Goal: Task Accomplishment & Management: Complete application form

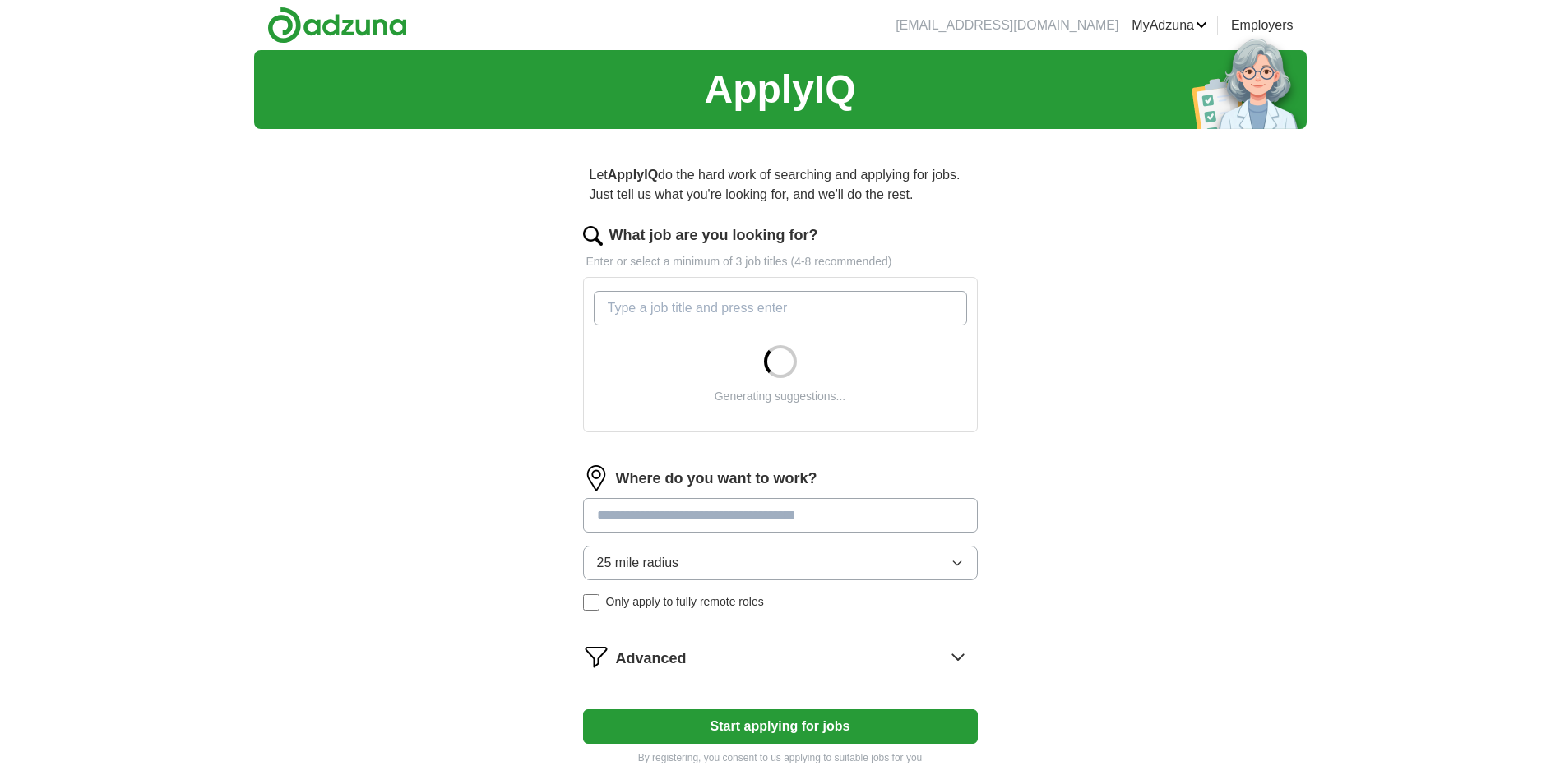
click at [679, 306] on input "What job are you looking for?" at bounding box center [781, 307] width 374 height 34
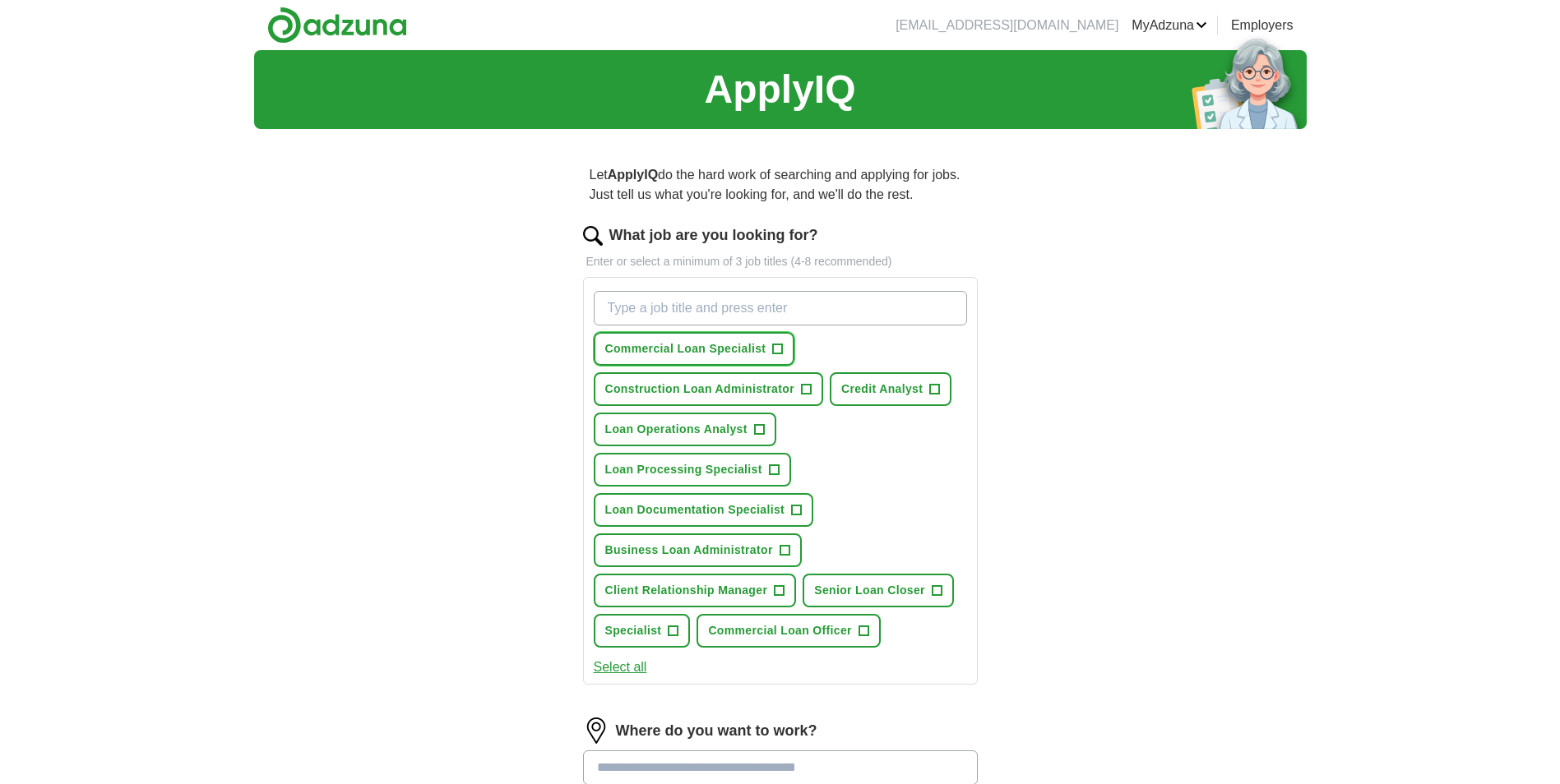
click at [780, 349] on button "Commercial Loan Specialist +" at bounding box center [695, 349] width 202 height 33
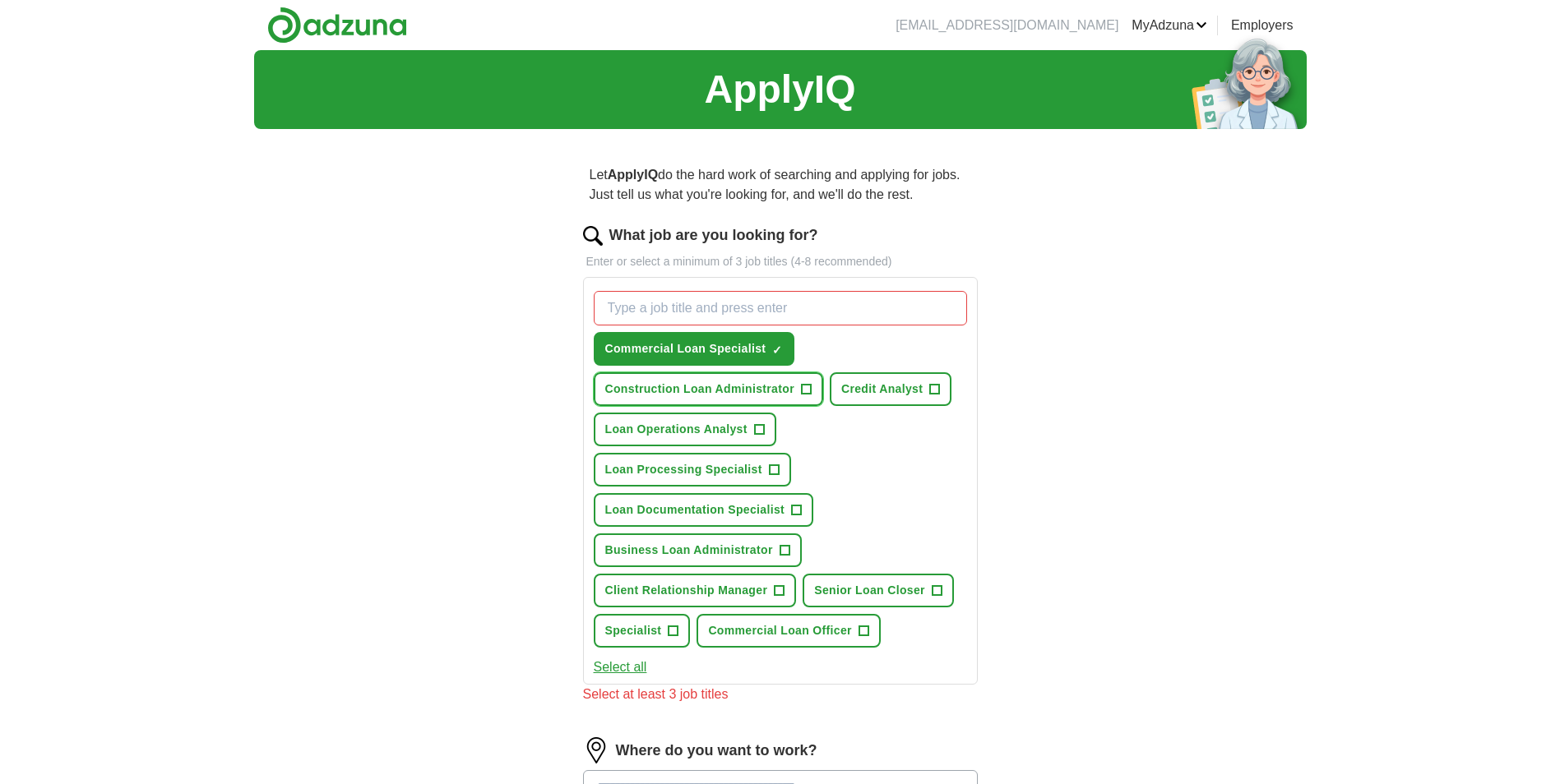
click at [813, 387] on button "Construction Loan Administrator +" at bounding box center [709, 389] width 229 height 33
click at [759, 423] on span "+" at bounding box center [758, 429] width 10 height 13
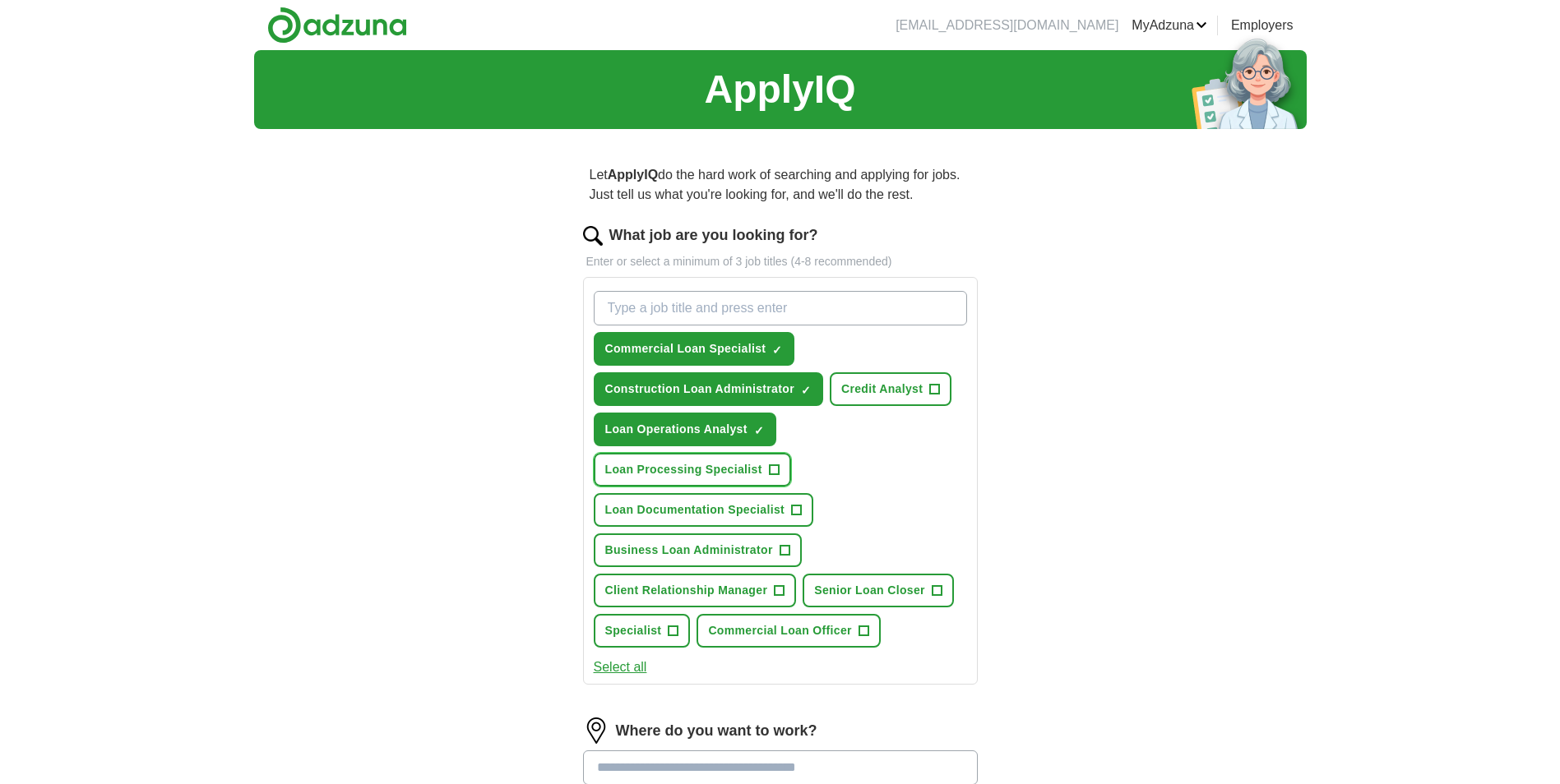
click at [764, 472] on button "Loan Processing Specialist +" at bounding box center [693, 470] width 197 height 33
click at [790, 505] on button "Loan Documentation Specialist +" at bounding box center [704, 510] width 220 height 33
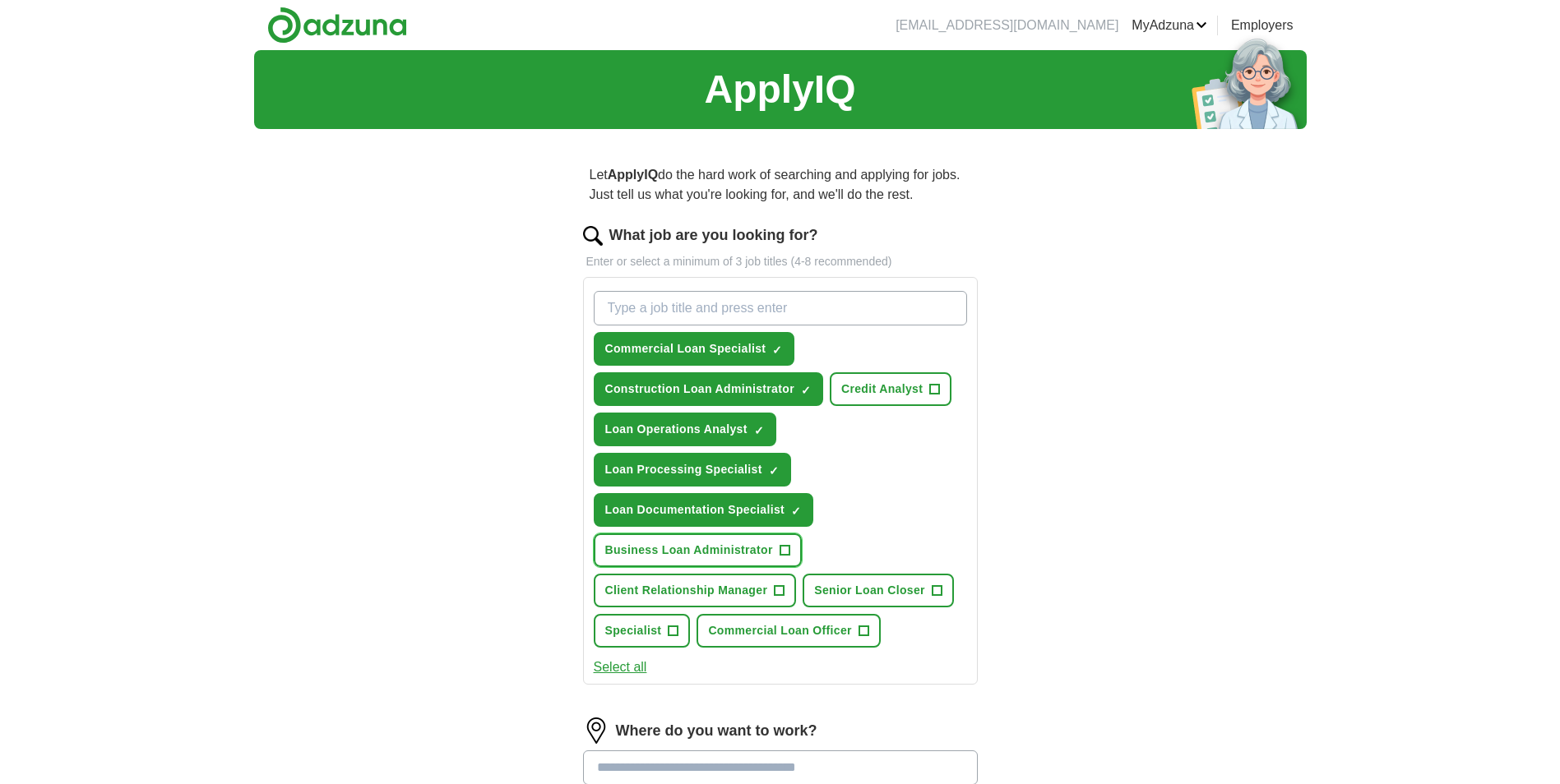
click at [785, 544] on span "+" at bounding box center [784, 551] width 10 height 13
click at [943, 588] on button "Senior Loan Closer +" at bounding box center [878, 590] width 152 height 33
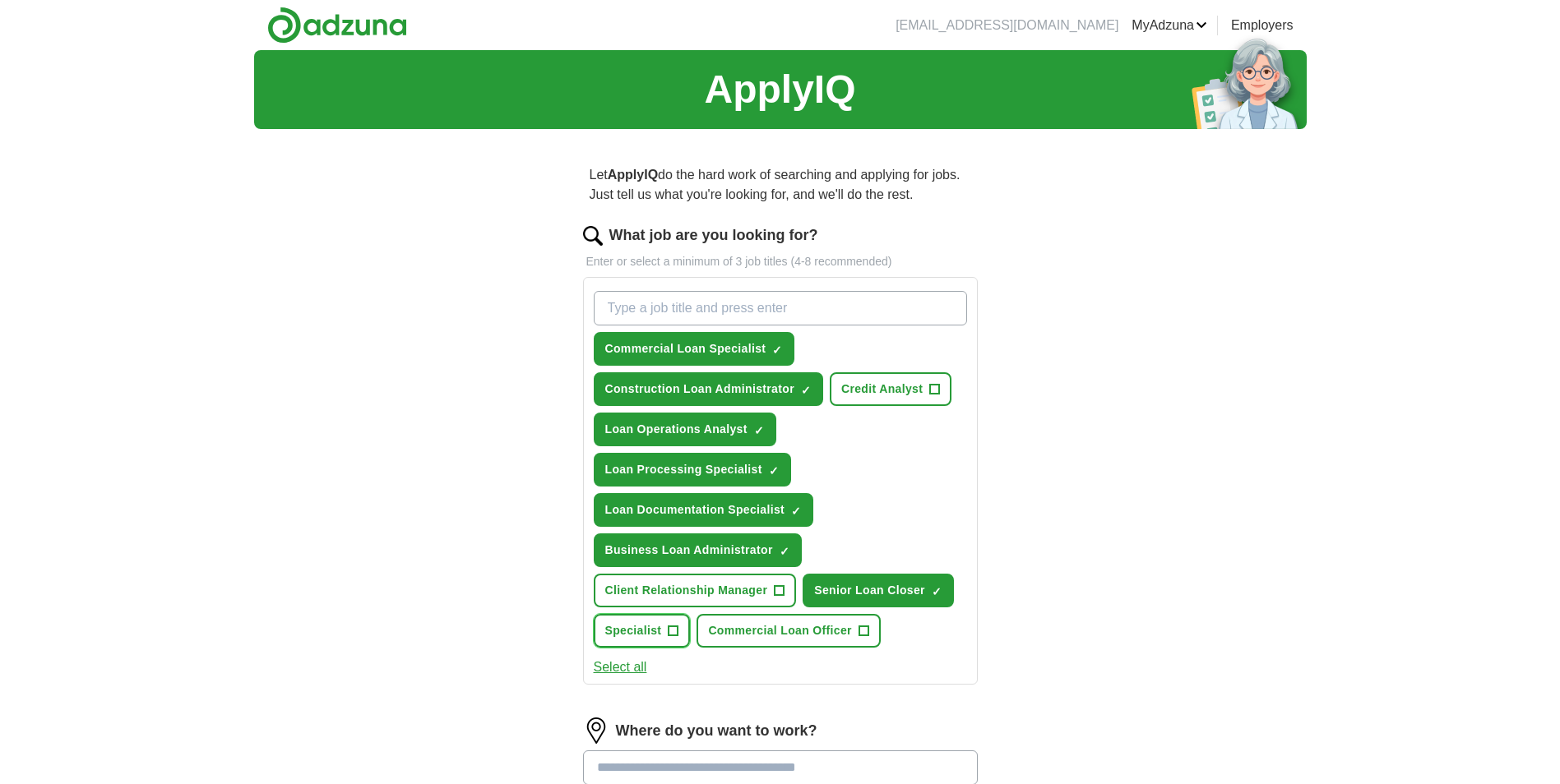
click at [662, 631] on button "Specialist +" at bounding box center [643, 631] width 97 height 33
click at [635, 670] on button "Select all" at bounding box center [620, 667] width 54 height 19
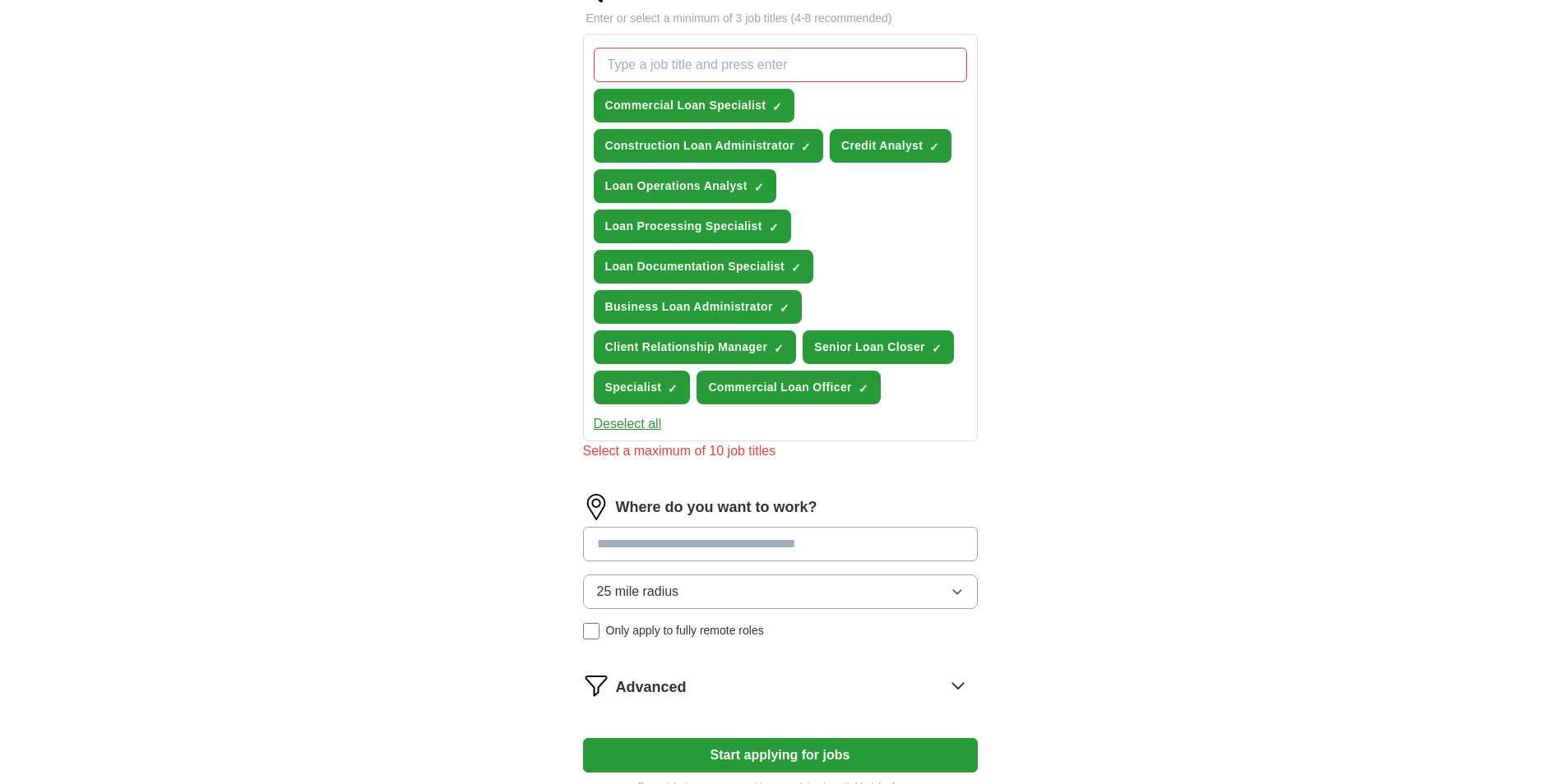
scroll to position [247, 0]
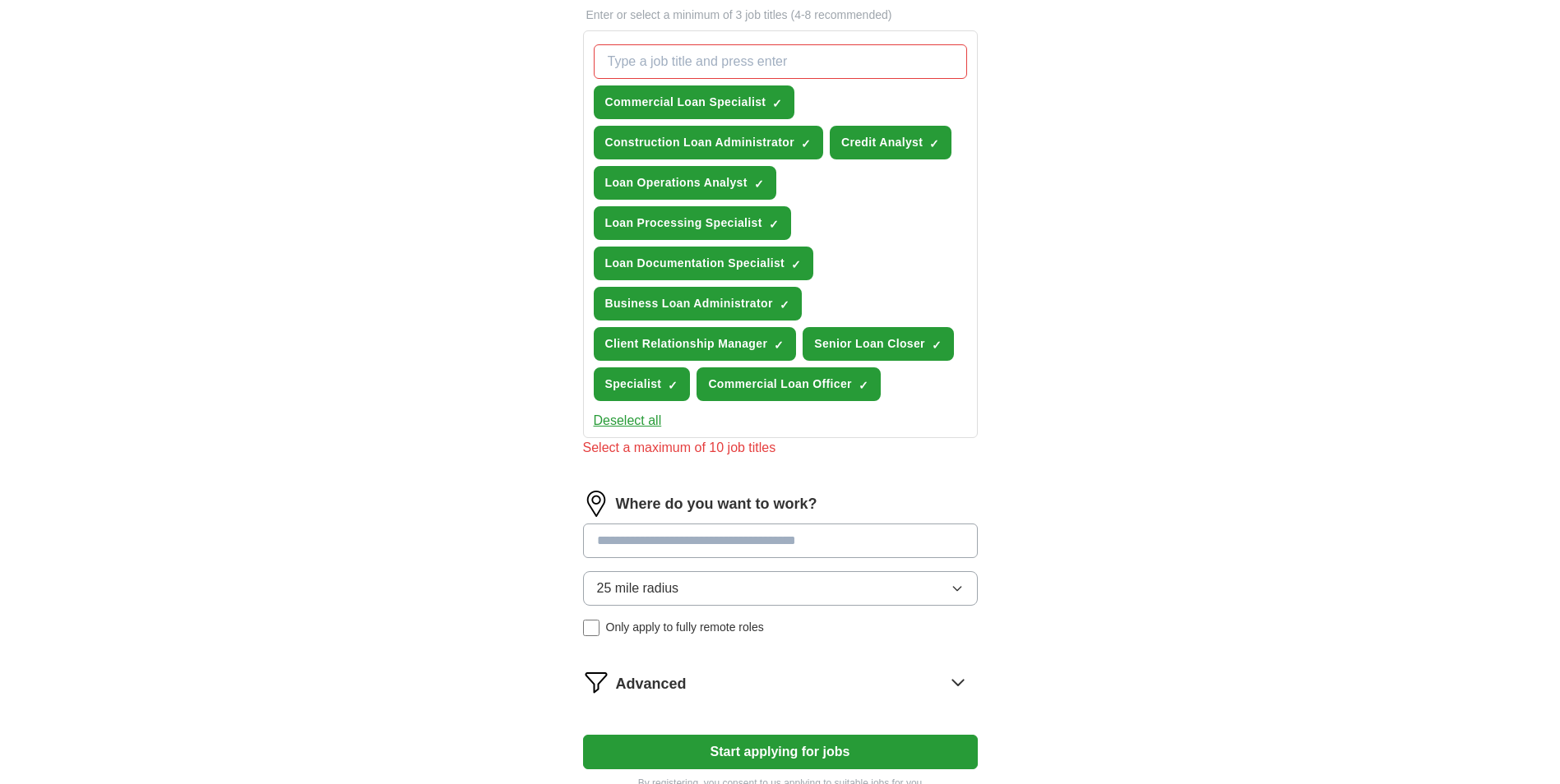
click at [817, 552] on input at bounding box center [780, 540] width 395 height 34
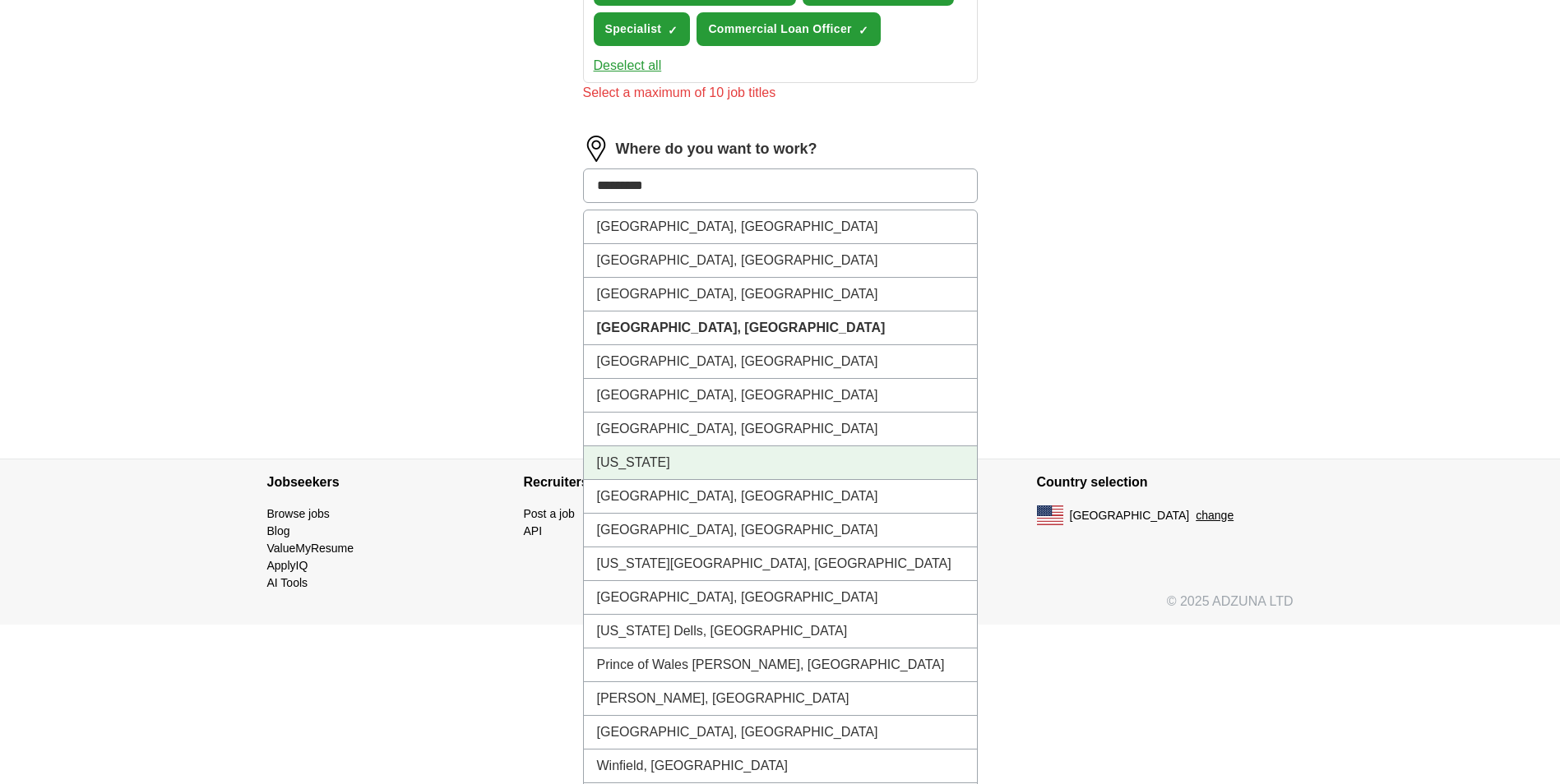
scroll to position [657, 0]
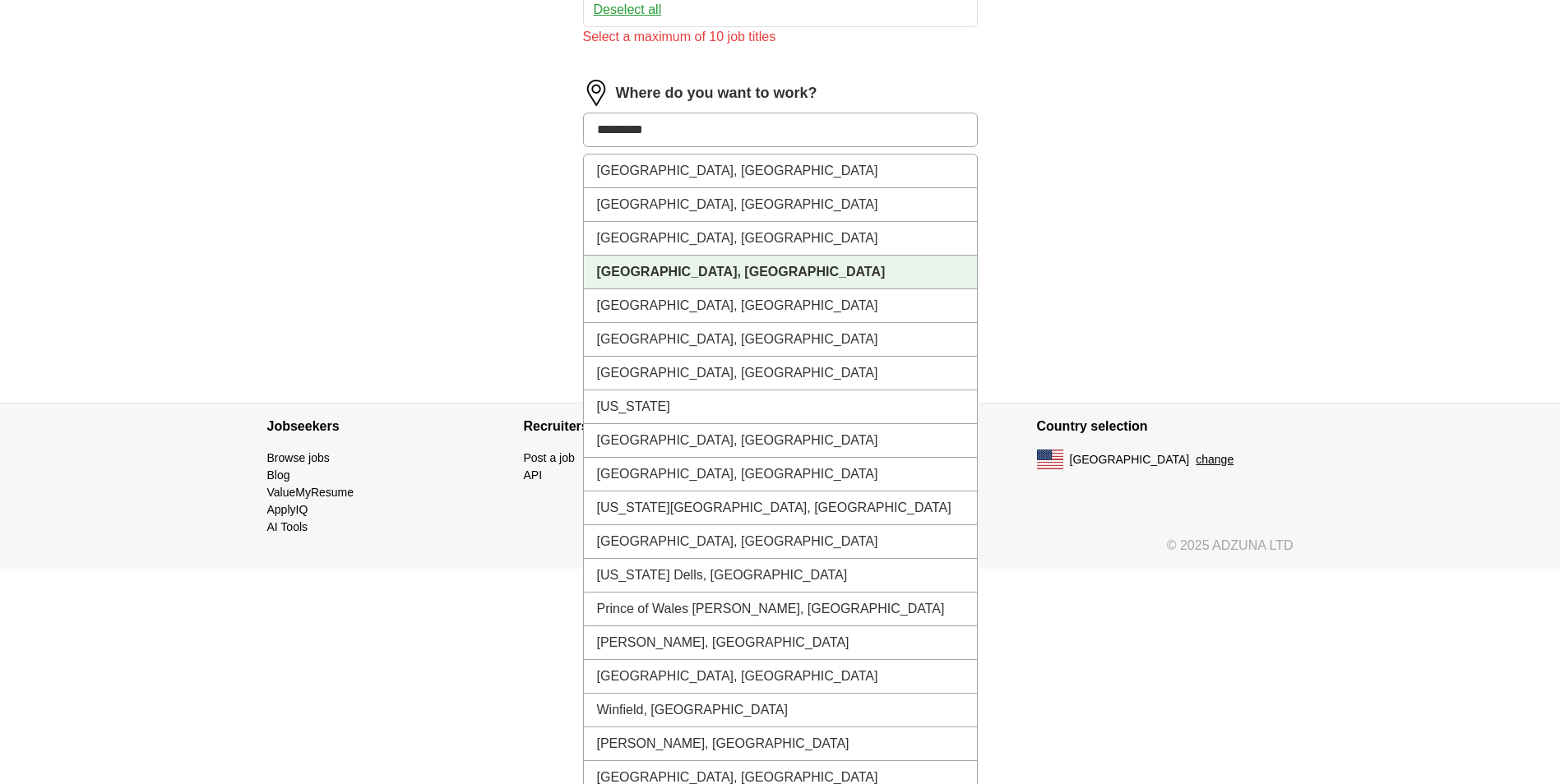
click at [690, 262] on li "[GEOGRAPHIC_DATA], [GEOGRAPHIC_DATA]" at bounding box center [780, 272] width 393 height 33
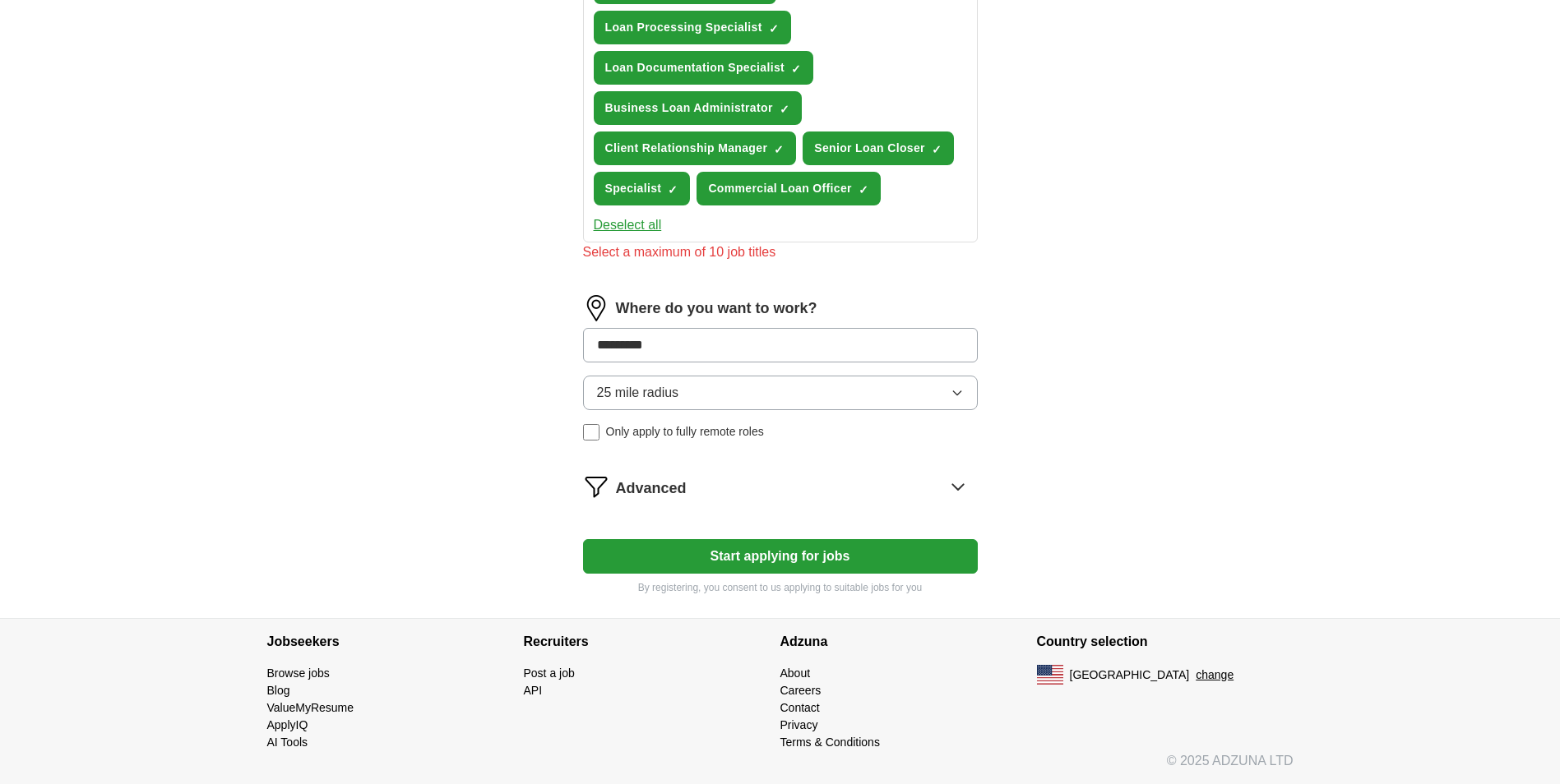
click at [965, 394] on button "25 mile radius" at bounding box center [780, 392] width 395 height 34
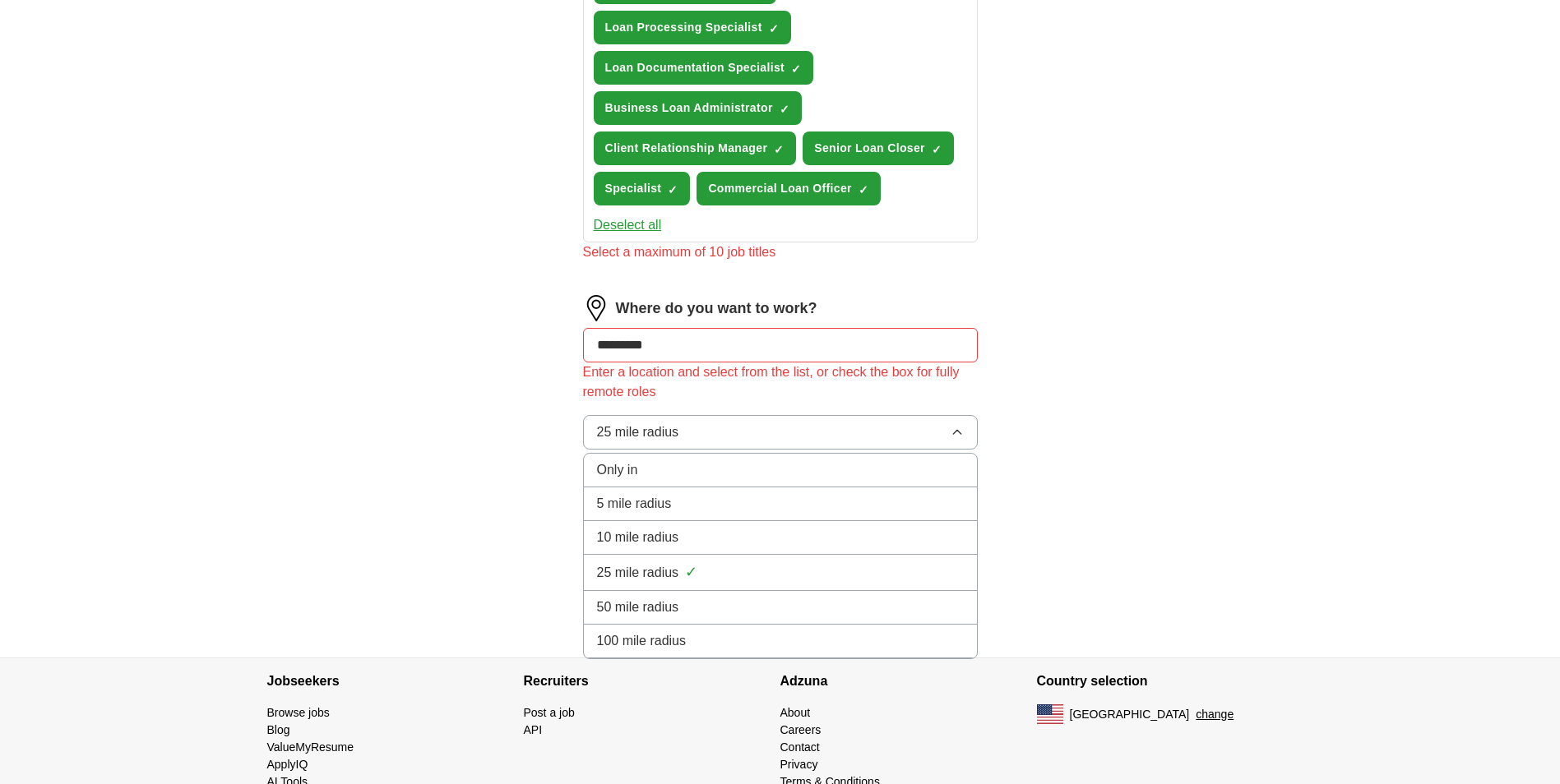
scroll to position [482, 0]
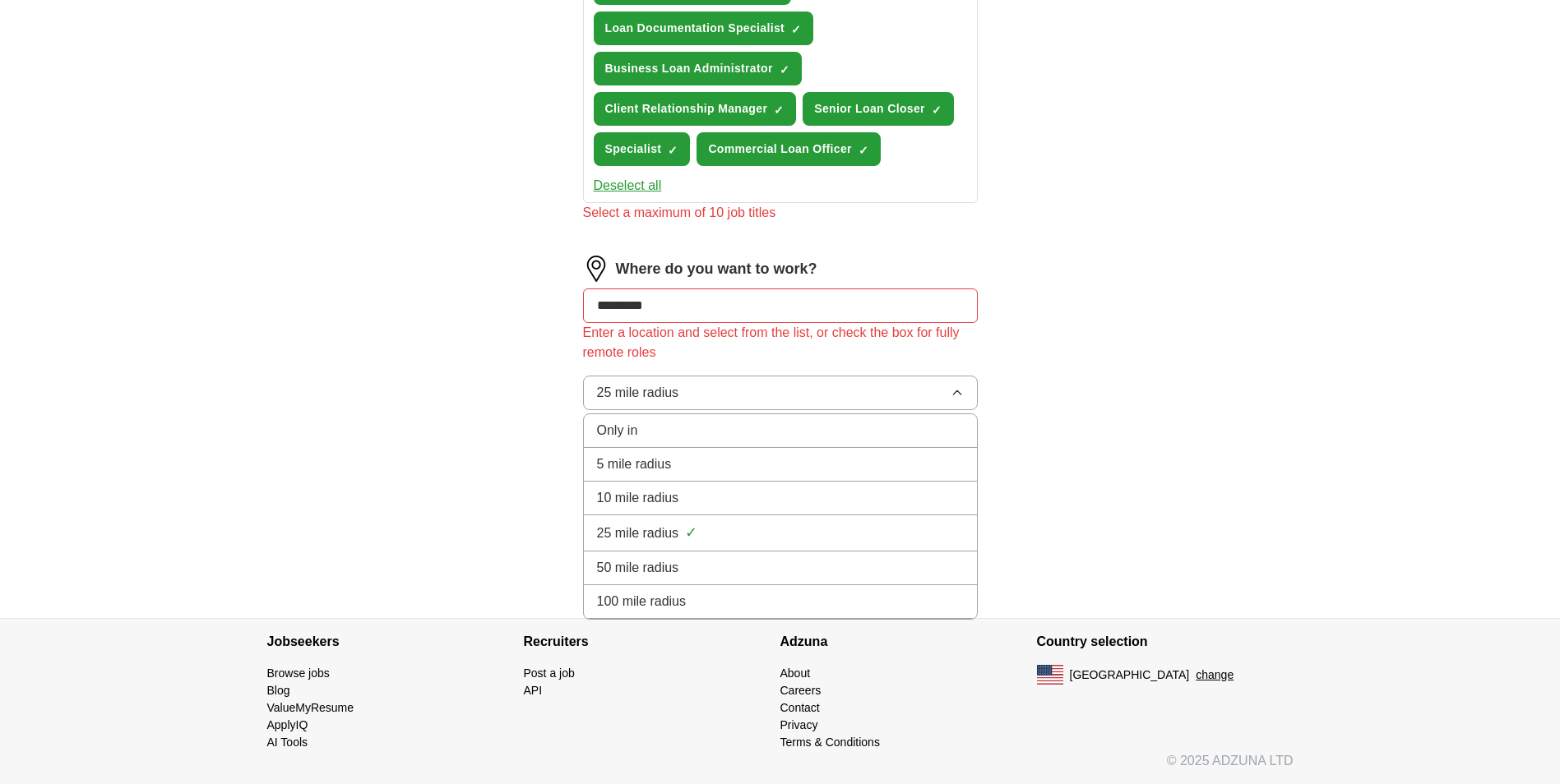
click at [1029, 469] on div "Let ApplyIQ do the hard work of searching and applying for jobs. Just tell us w…" at bounding box center [780, 139] width 526 height 958
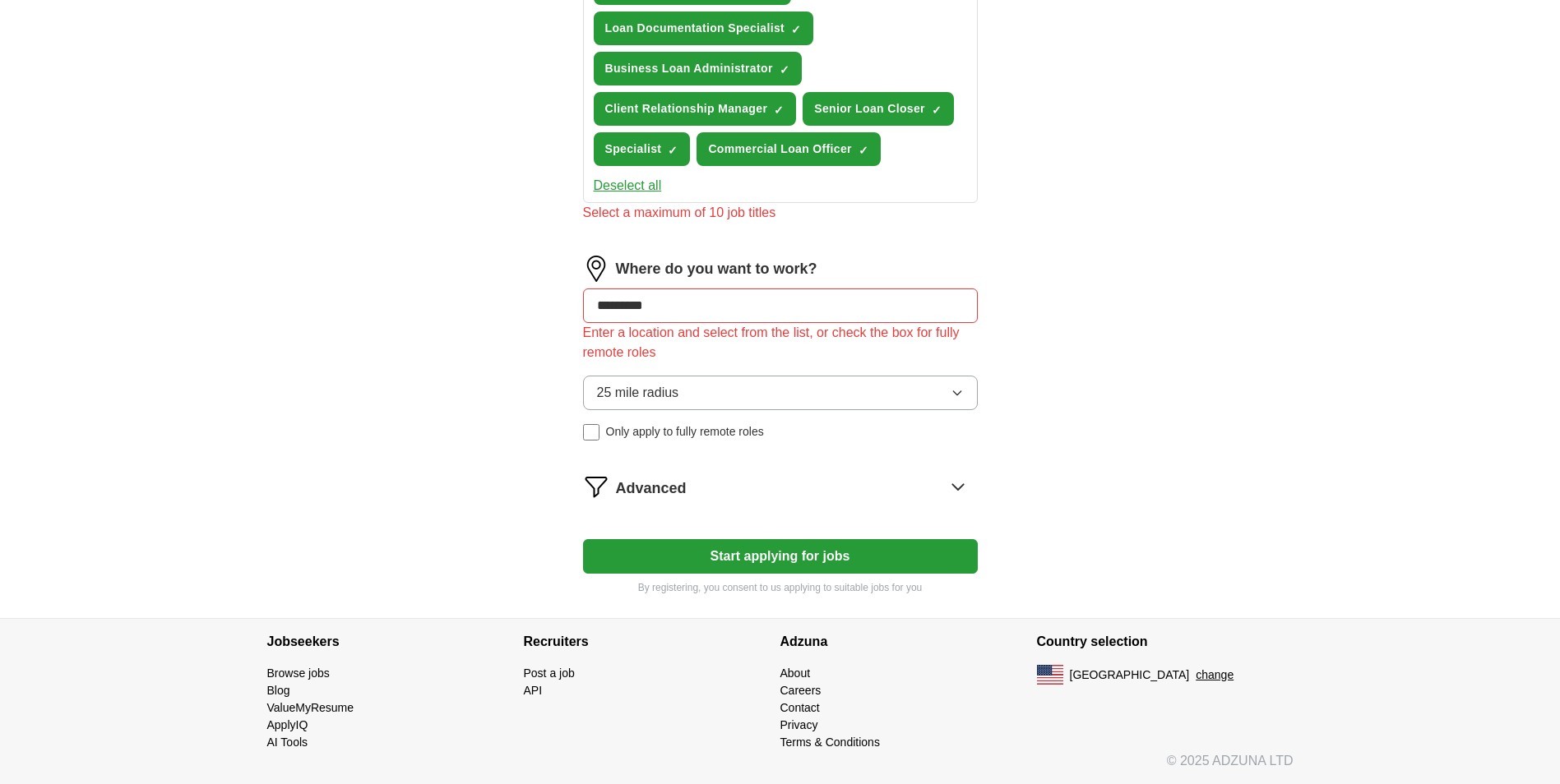
click at [669, 552] on button "Start applying for jobs" at bounding box center [780, 556] width 395 height 34
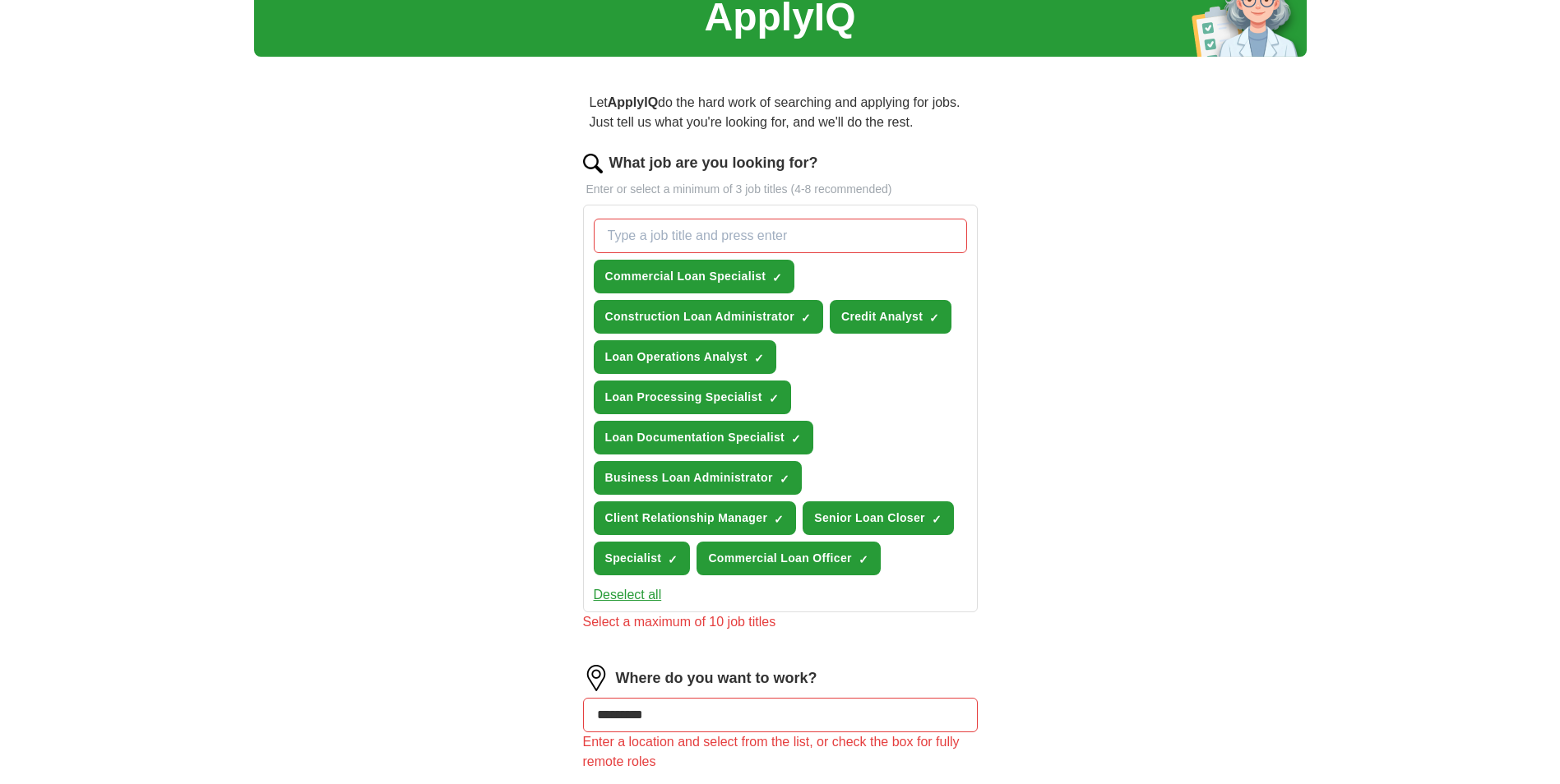
scroll to position [70, 0]
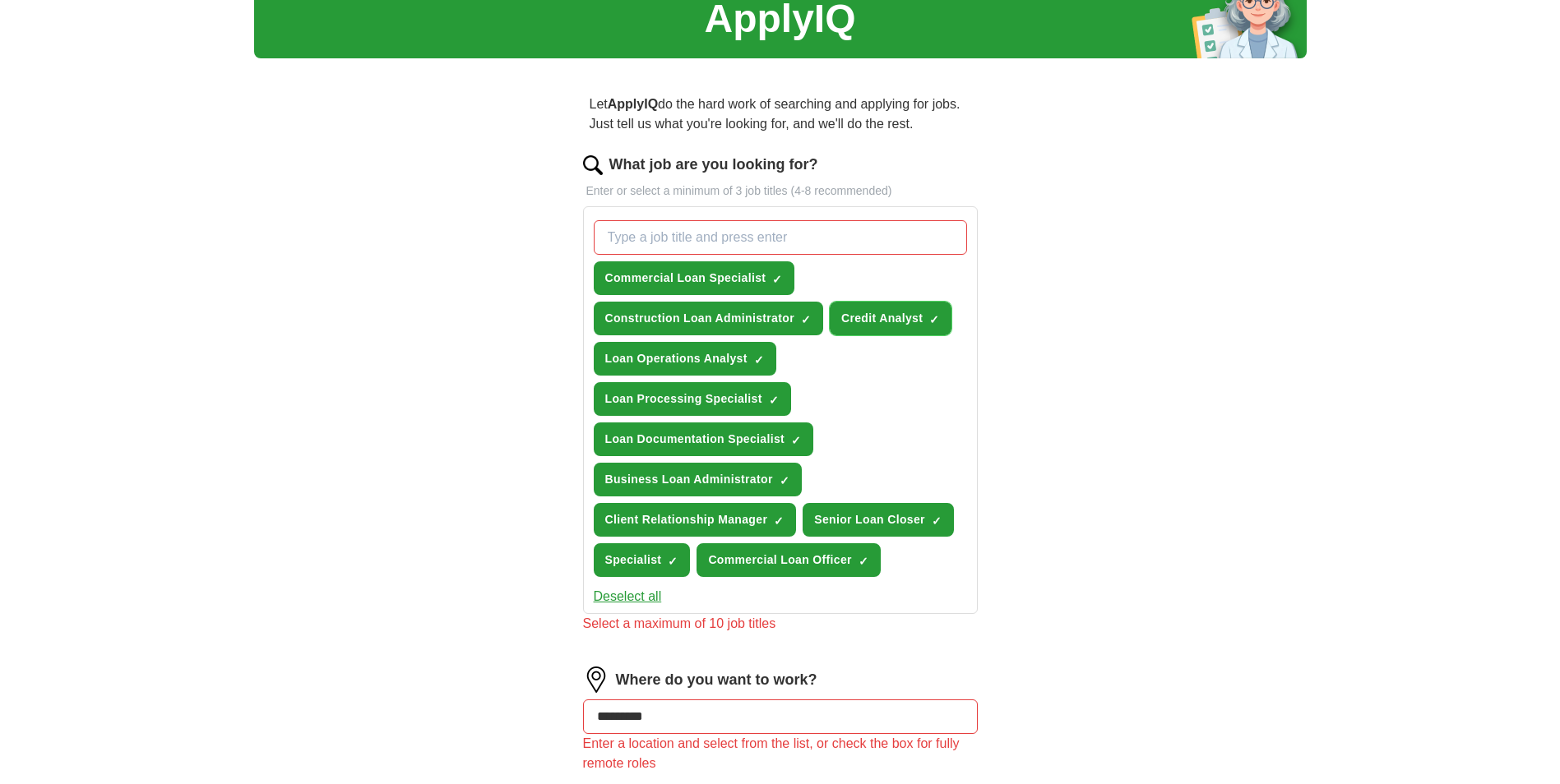
drag, startPoint x: 932, startPoint y: 307, endPoint x: 942, endPoint y: 311, distance: 10.8
click at [0, 0] on span "×" at bounding box center [0, 0] width 0 height 0
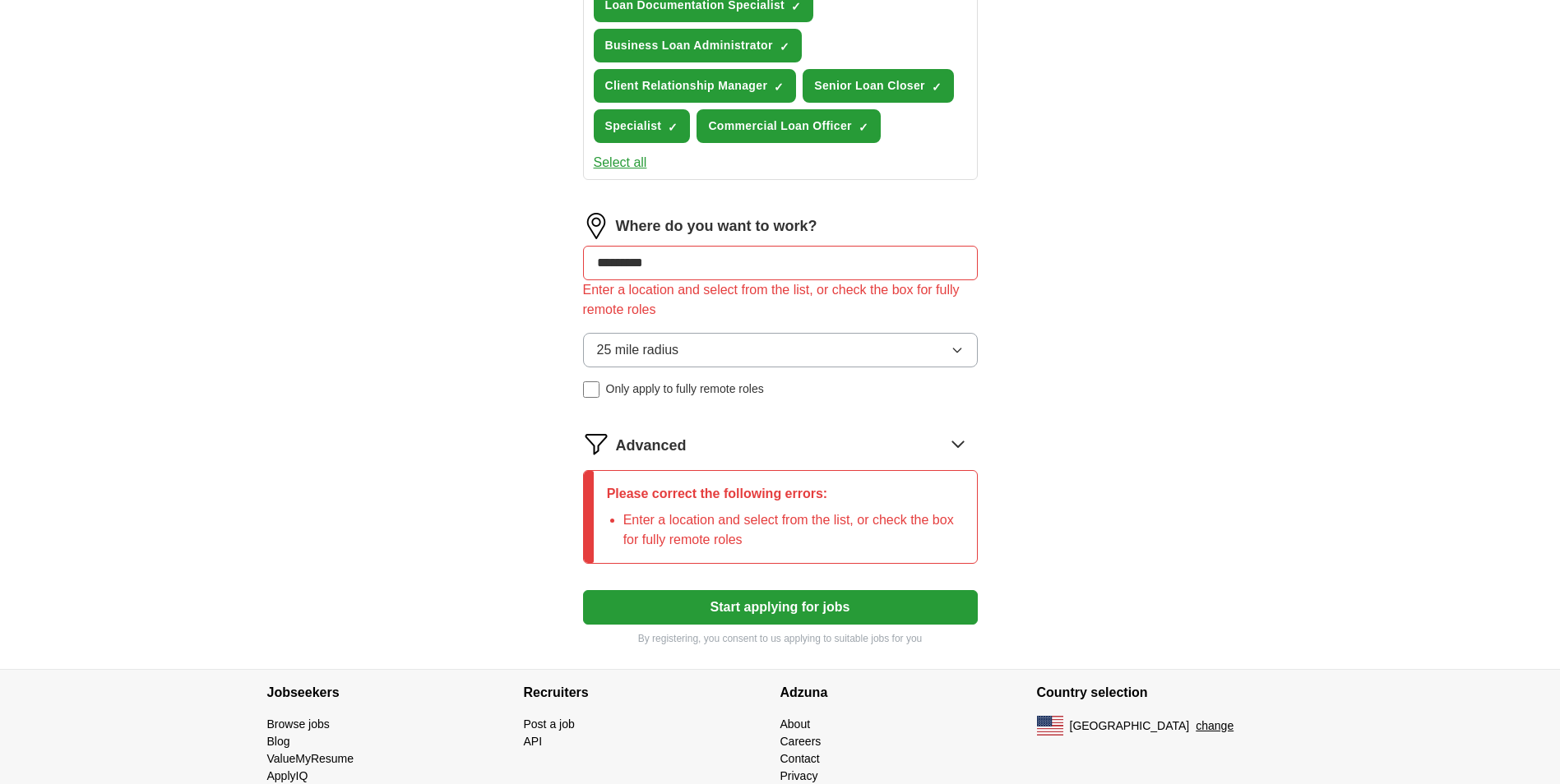
scroll to position [556, 0]
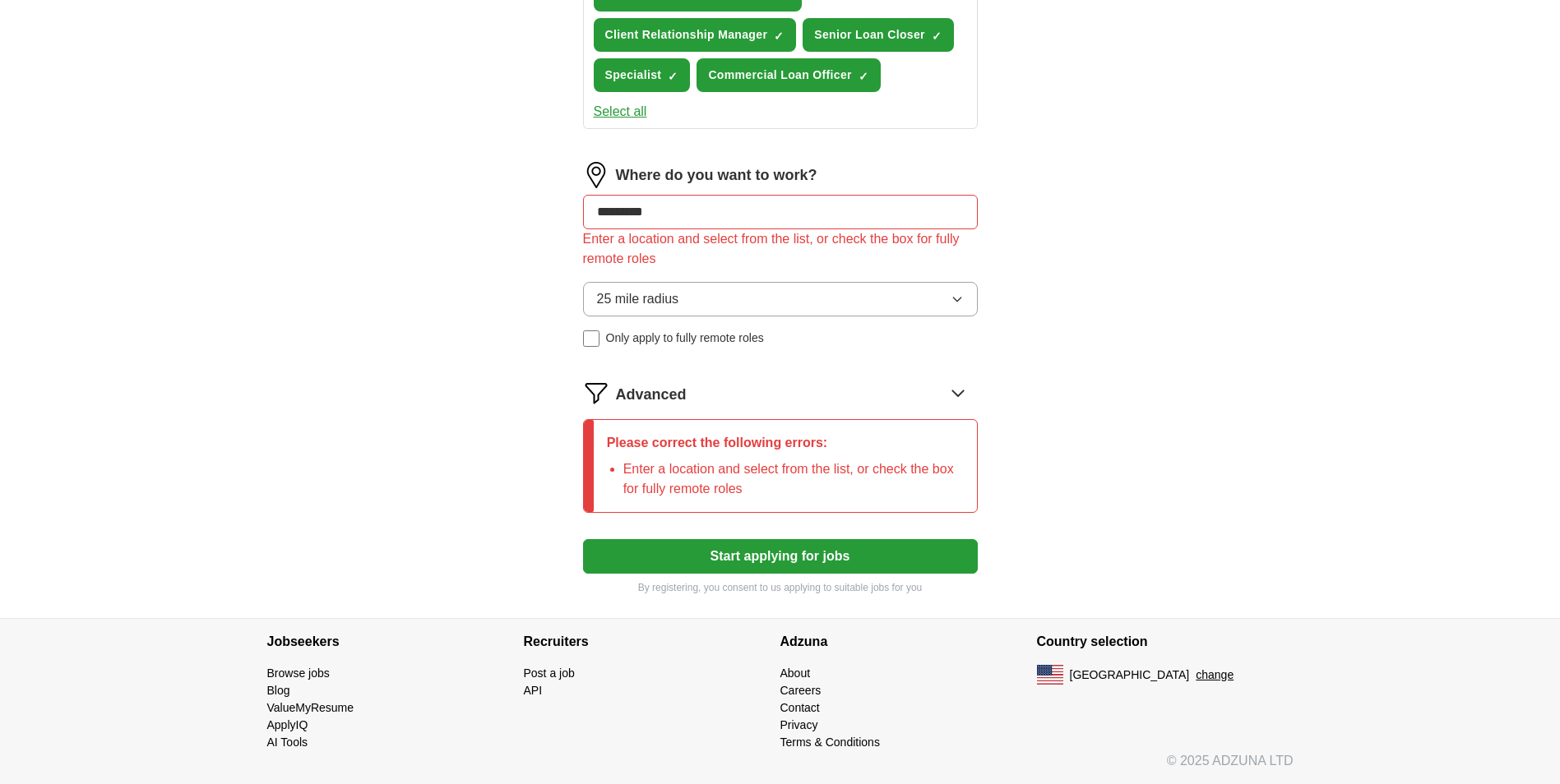
click at [802, 564] on button "Start applying for jobs" at bounding box center [780, 556] width 395 height 34
click at [803, 554] on button "Start applying for jobs" at bounding box center [780, 556] width 395 height 34
click at [702, 199] on input "*********" at bounding box center [780, 211] width 395 height 34
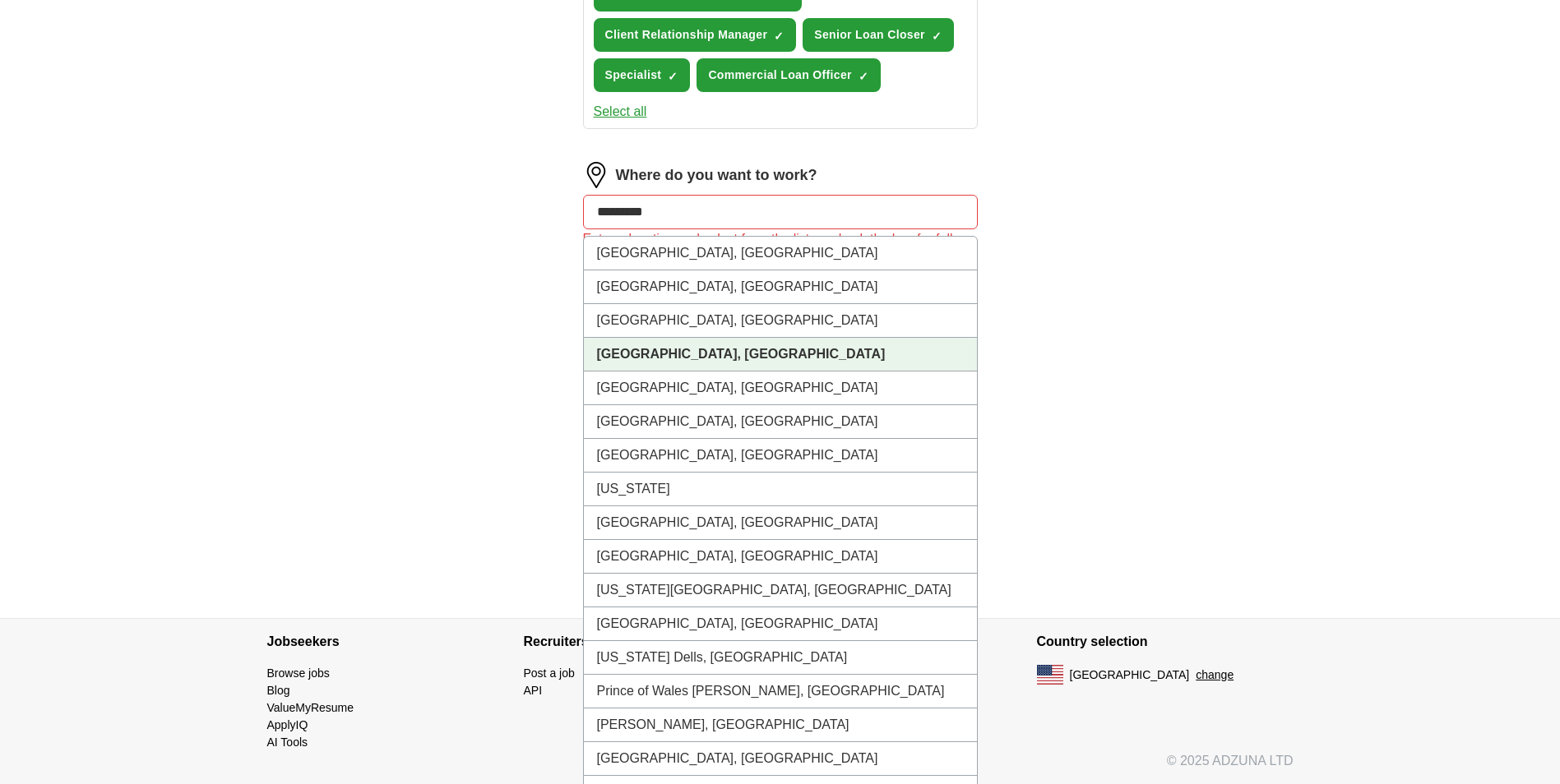
click at [621, 359] on strong "[GEOGRAPHIC_DATA], [GEOGRAPHIC_DATA]" at bounding box center [740, 354] width 288 height 14
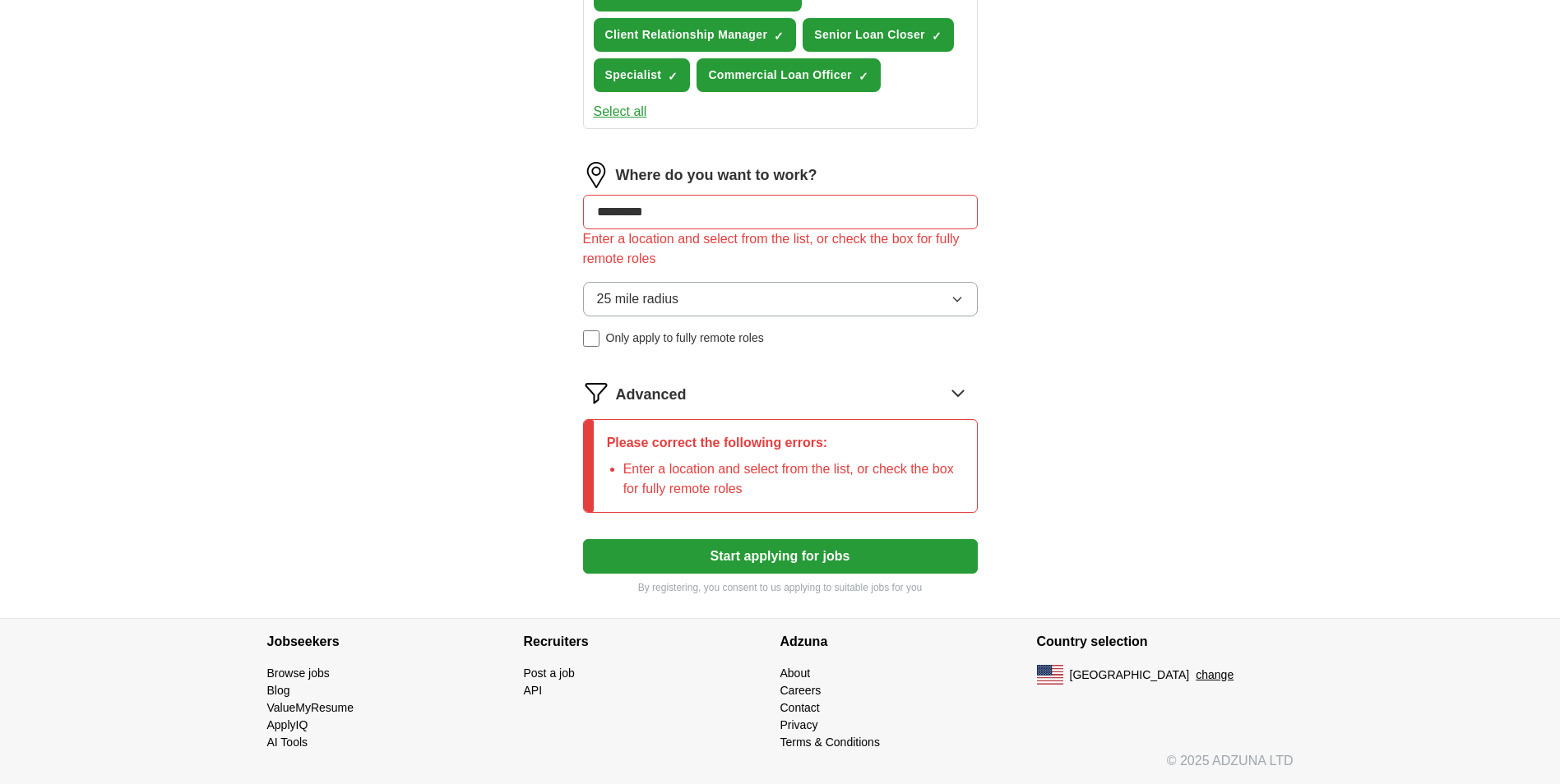
click at [768, 569] on button "Start applying for jobs" at bounding box center [780, 556] width 395 height 34
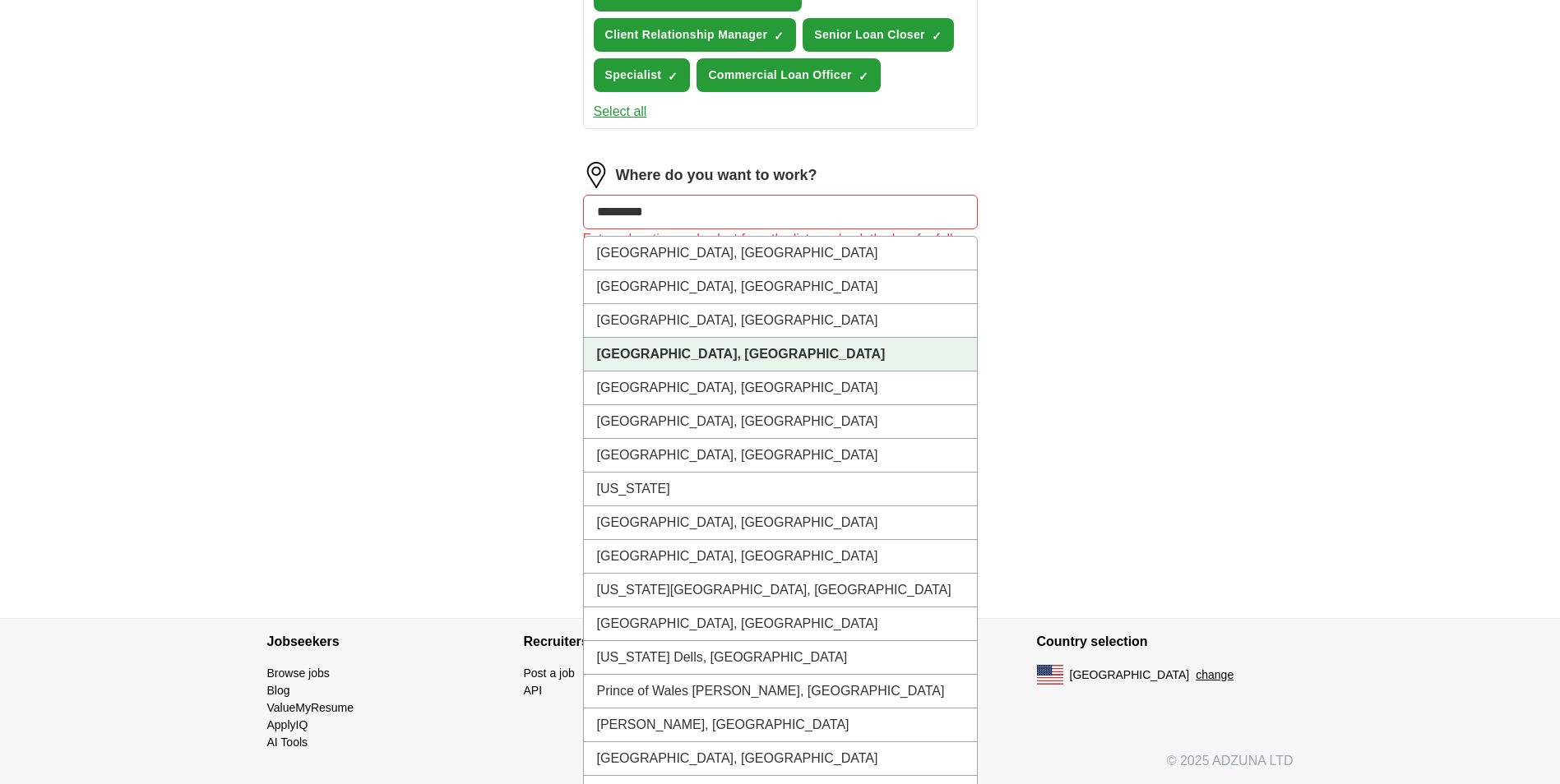
drag, startPoint x: 680, startPoint y: 203, endPoint x: 501, endPoint y: 201, distance: 179.0
click at [501, 201] on div "ApplyIQ Let ApplyIQ do the hard work of searching and applying for jobs. Just t…" at bounding box center [780, 55] width 1052 height 1123
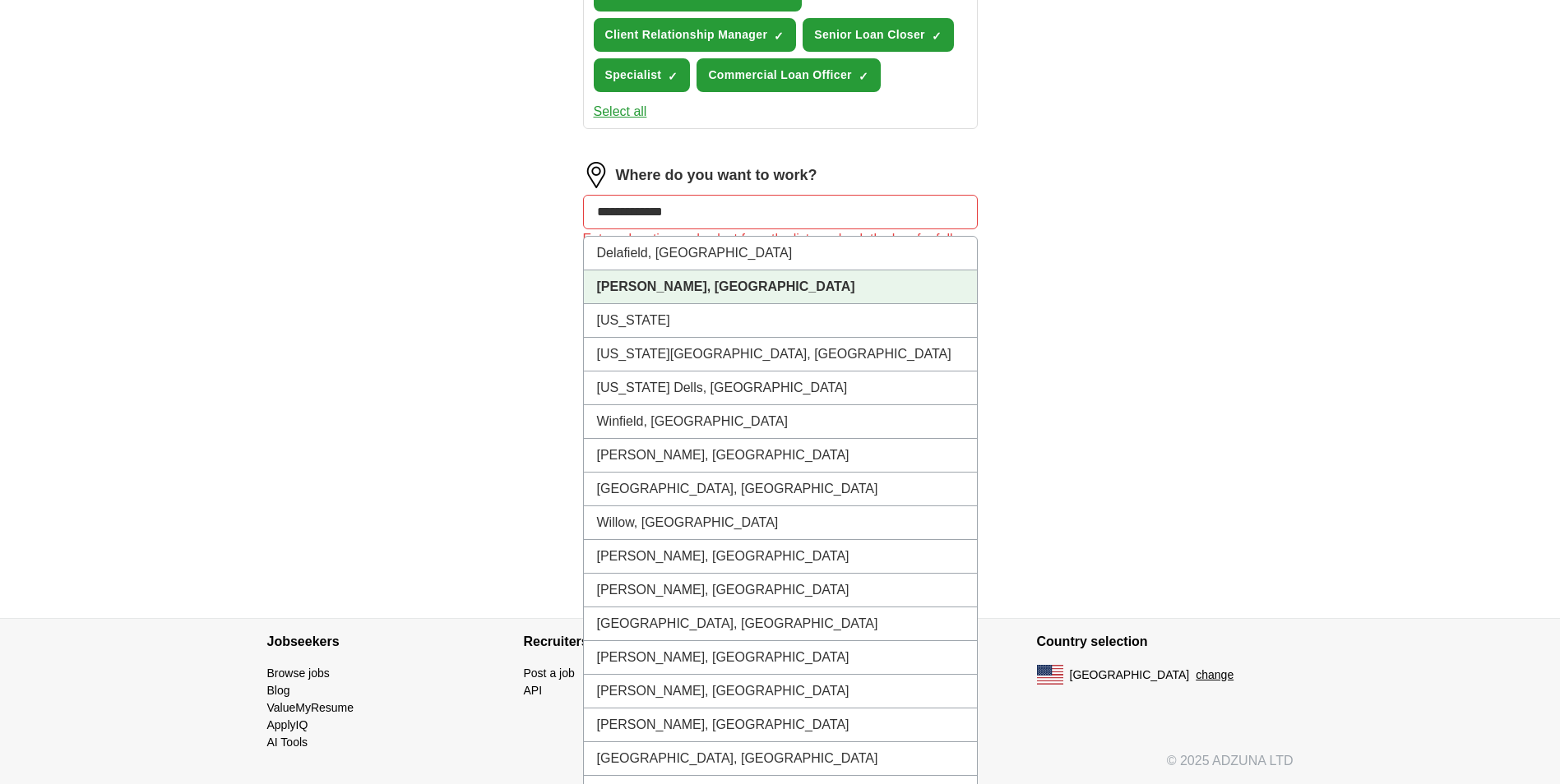
click at [635, 280] on strong "[PERSON_NAME], [GEOGRAPHIC_DATA]" at bounding box center [725, 286] width 258 height 14
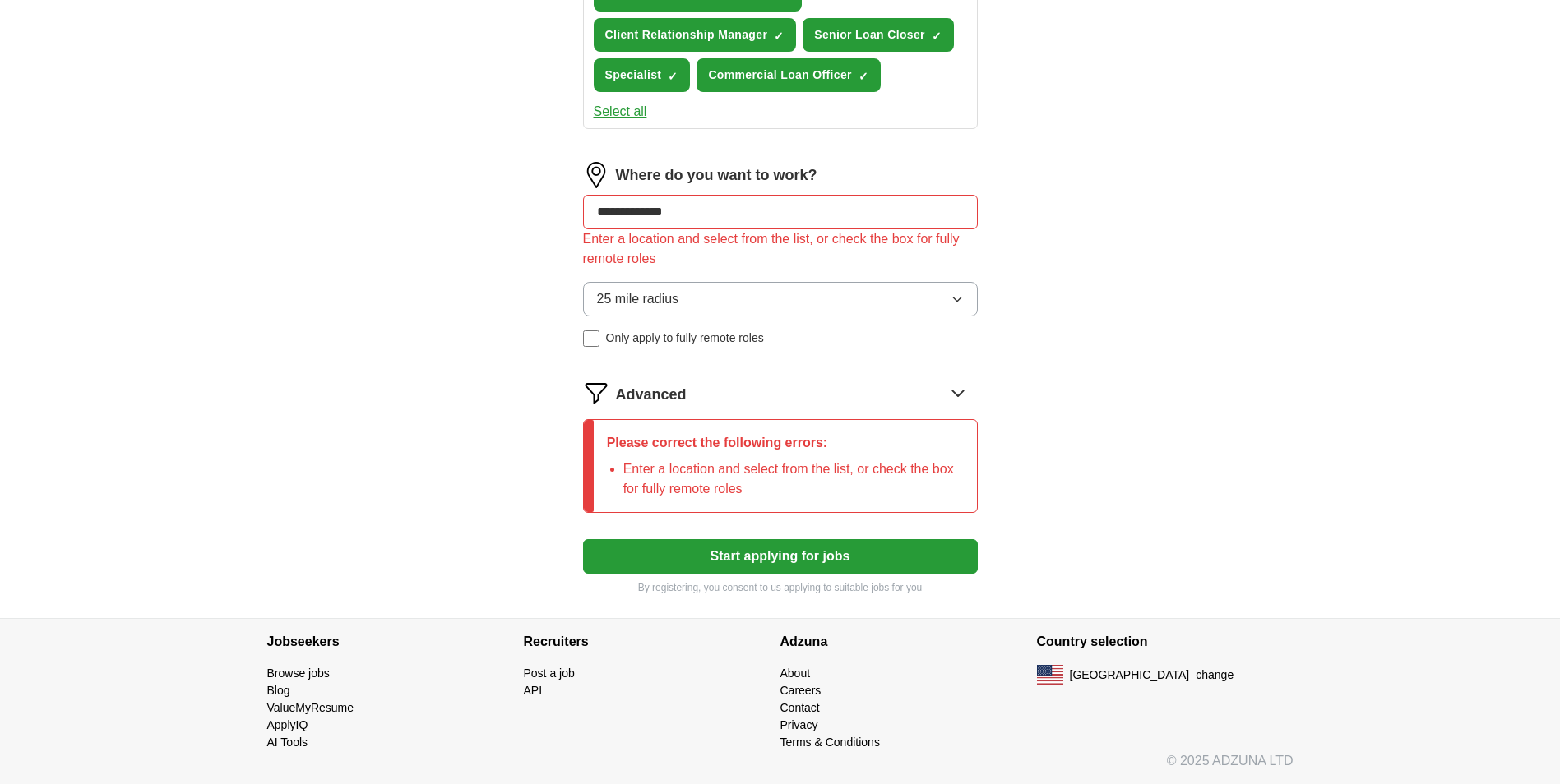
type input "**********"
click at [787, 547] on button "Start applying for jobs" at bounding box center [780, 556] width 395 height 34
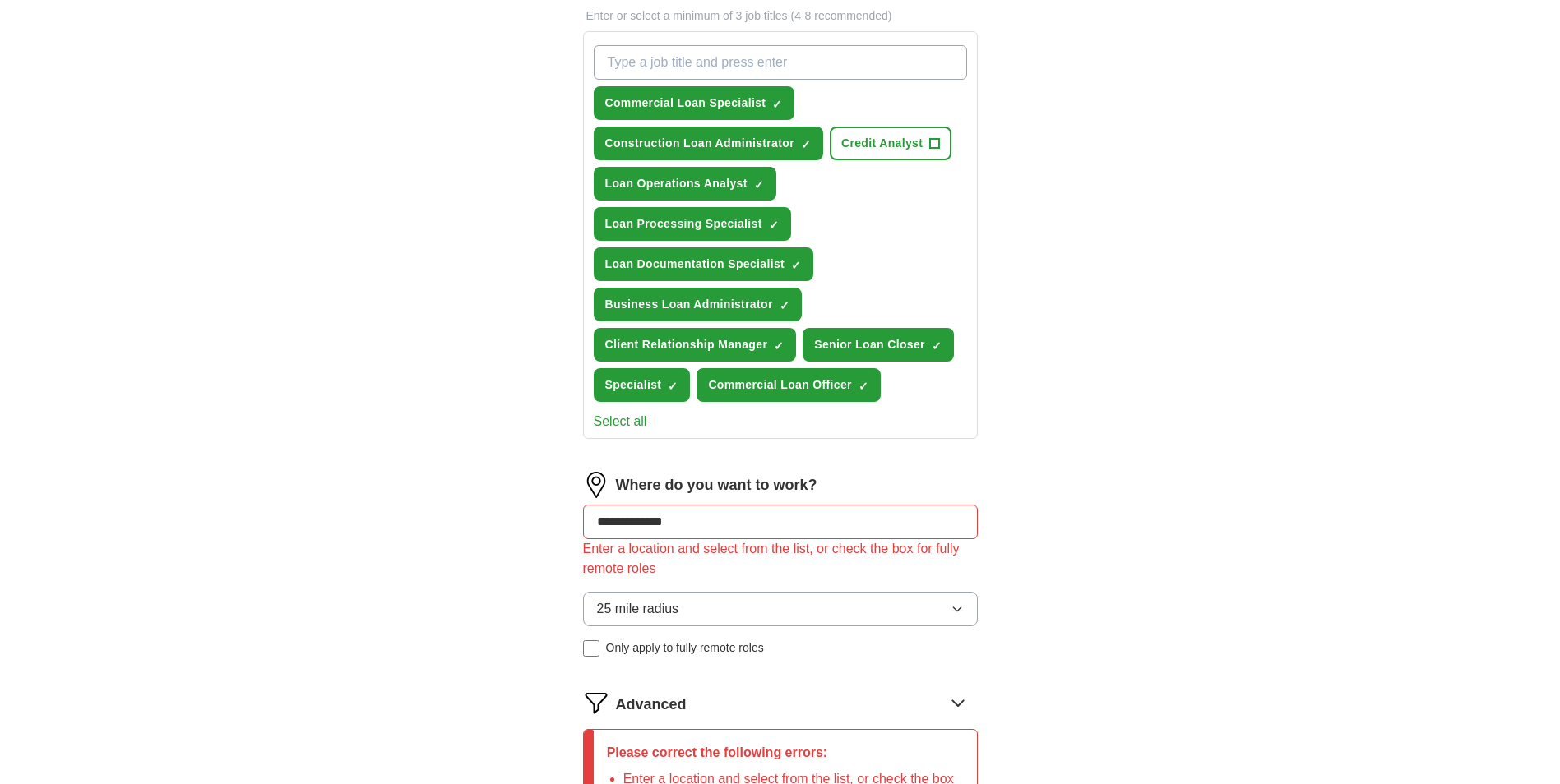
scroll to position [247, 0]
click at [718, 521] on input "**********" at bounding box center [780, 521] width 395 height 34
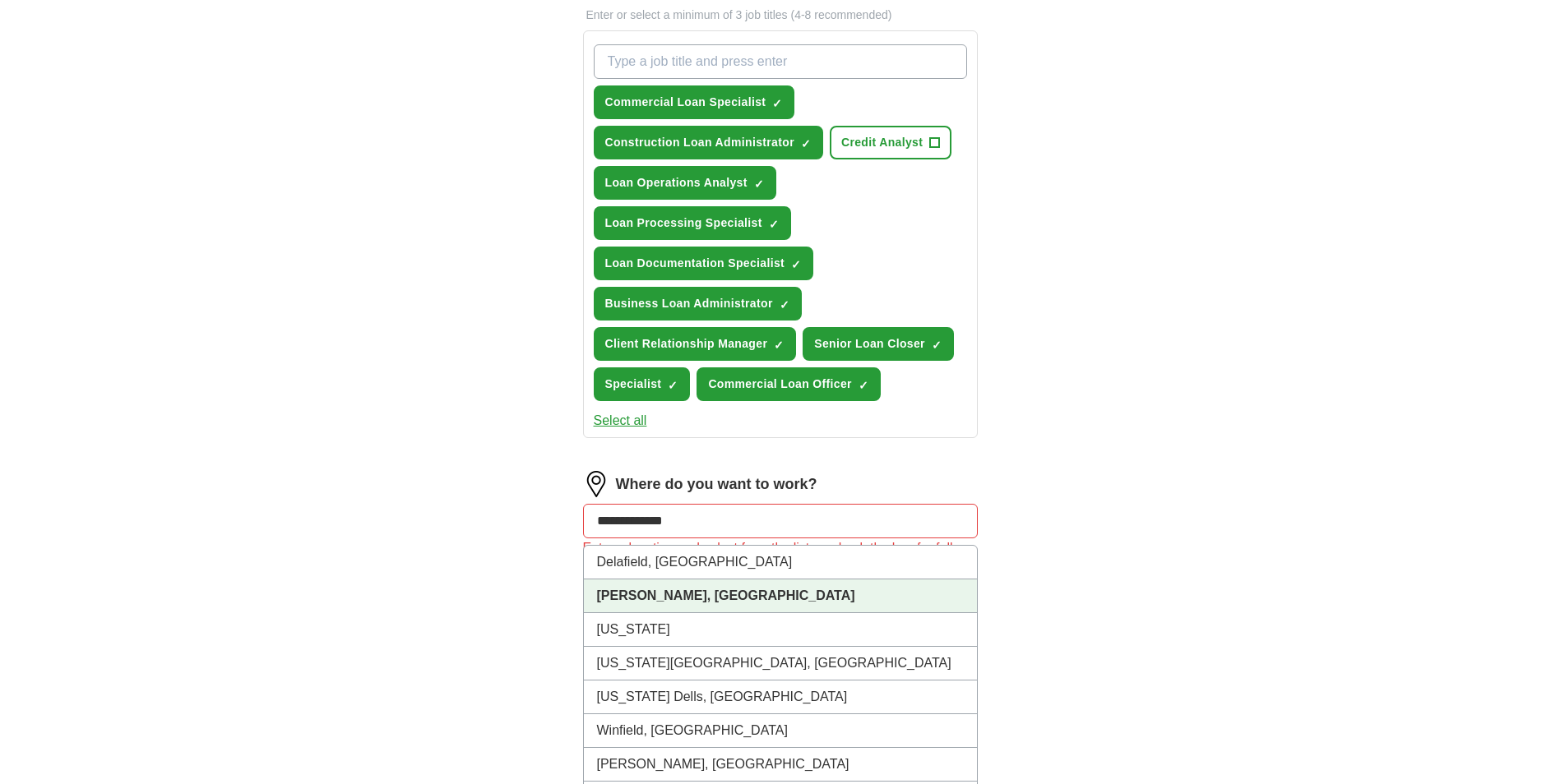
click at [623, 603] on li "[PERSON_NAME], [GEOGRAPHIC_DATA]" at bounding box center [780, 596] width 393 height 33
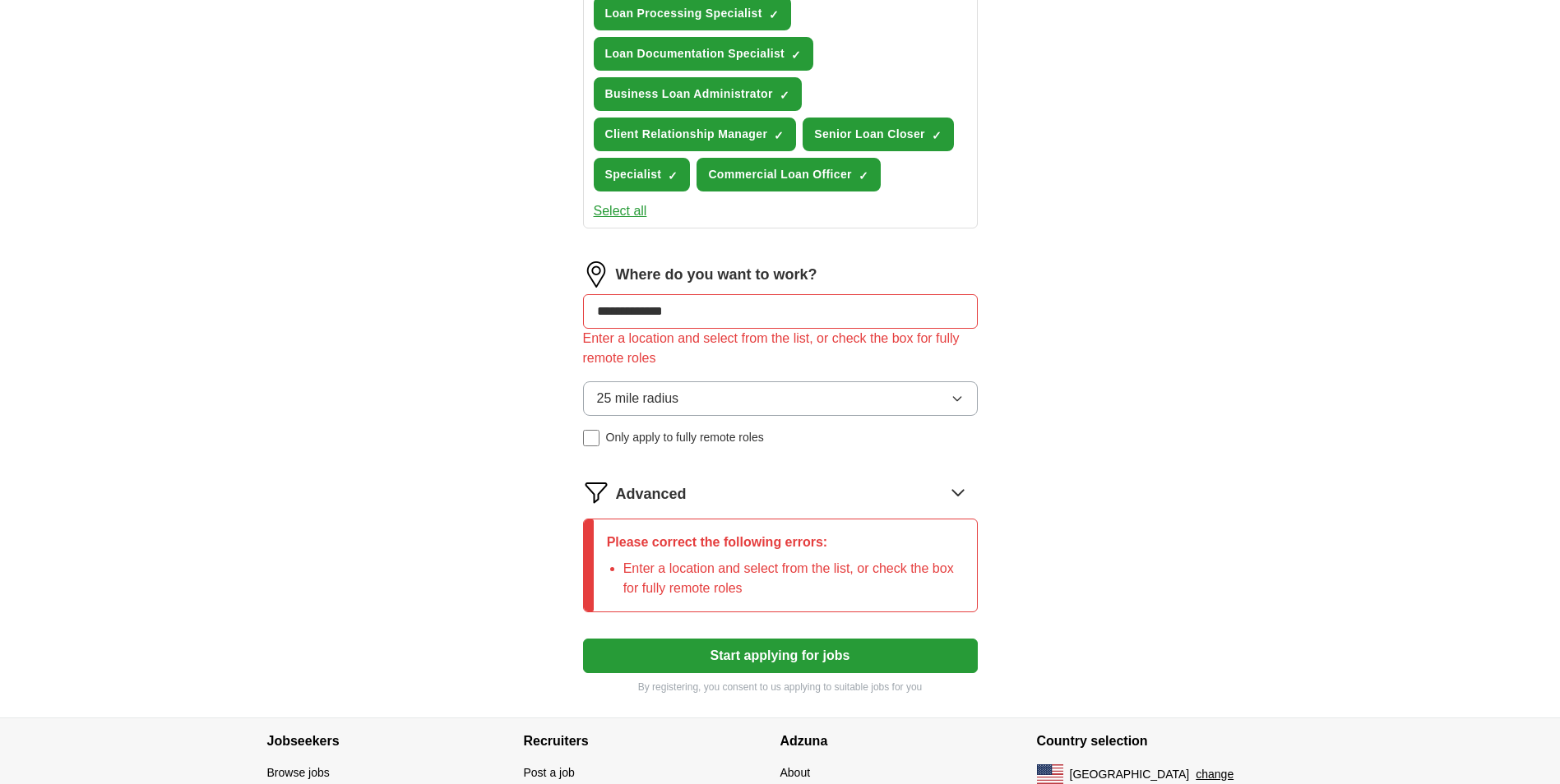
scroll to position [556, 0]
